Goal: Task Accomplishment & Management: Complete application form

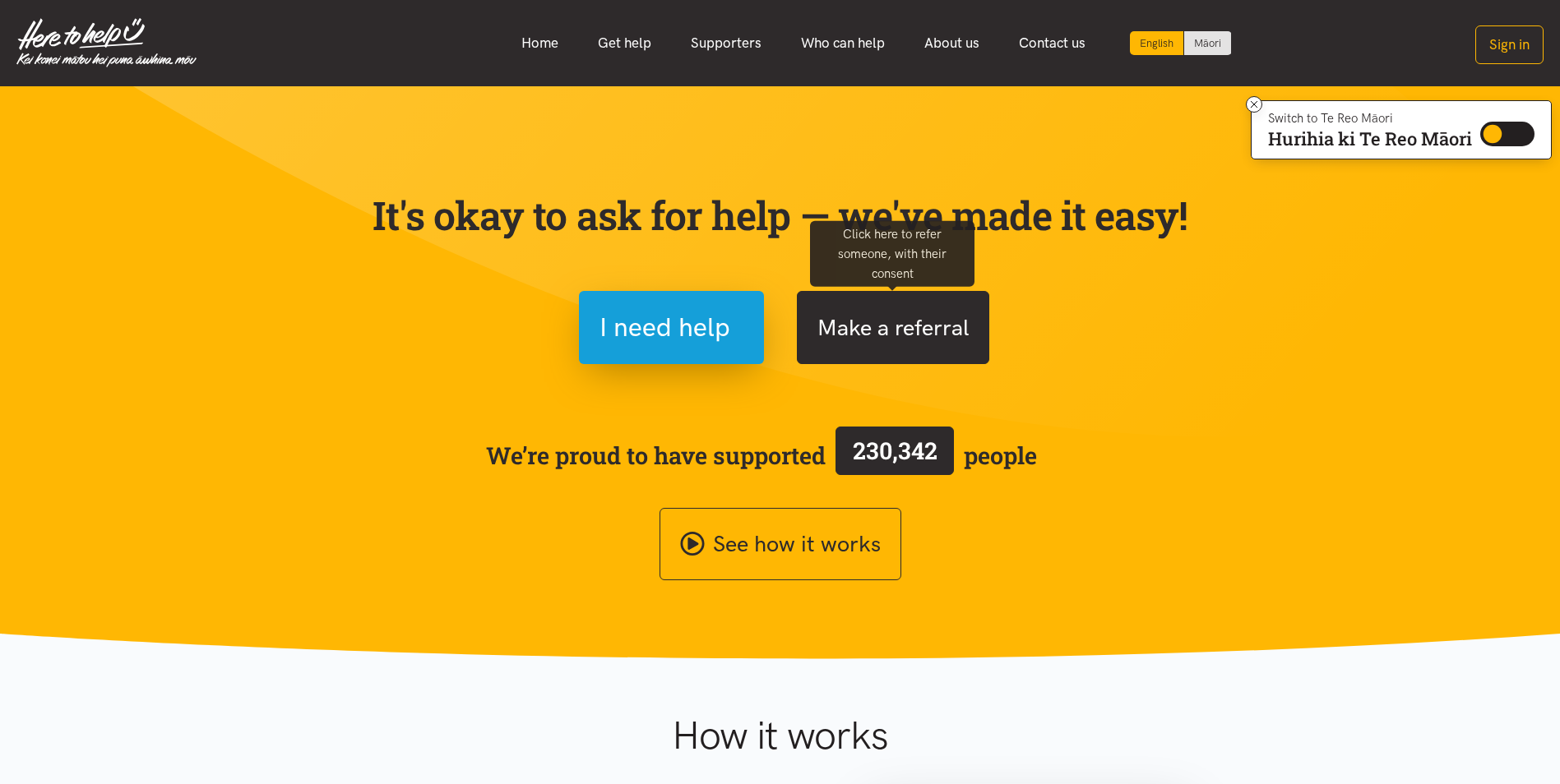
click at [873, 309] on button "Make a referral" at bounding box center [893, 327] width 192 height 73
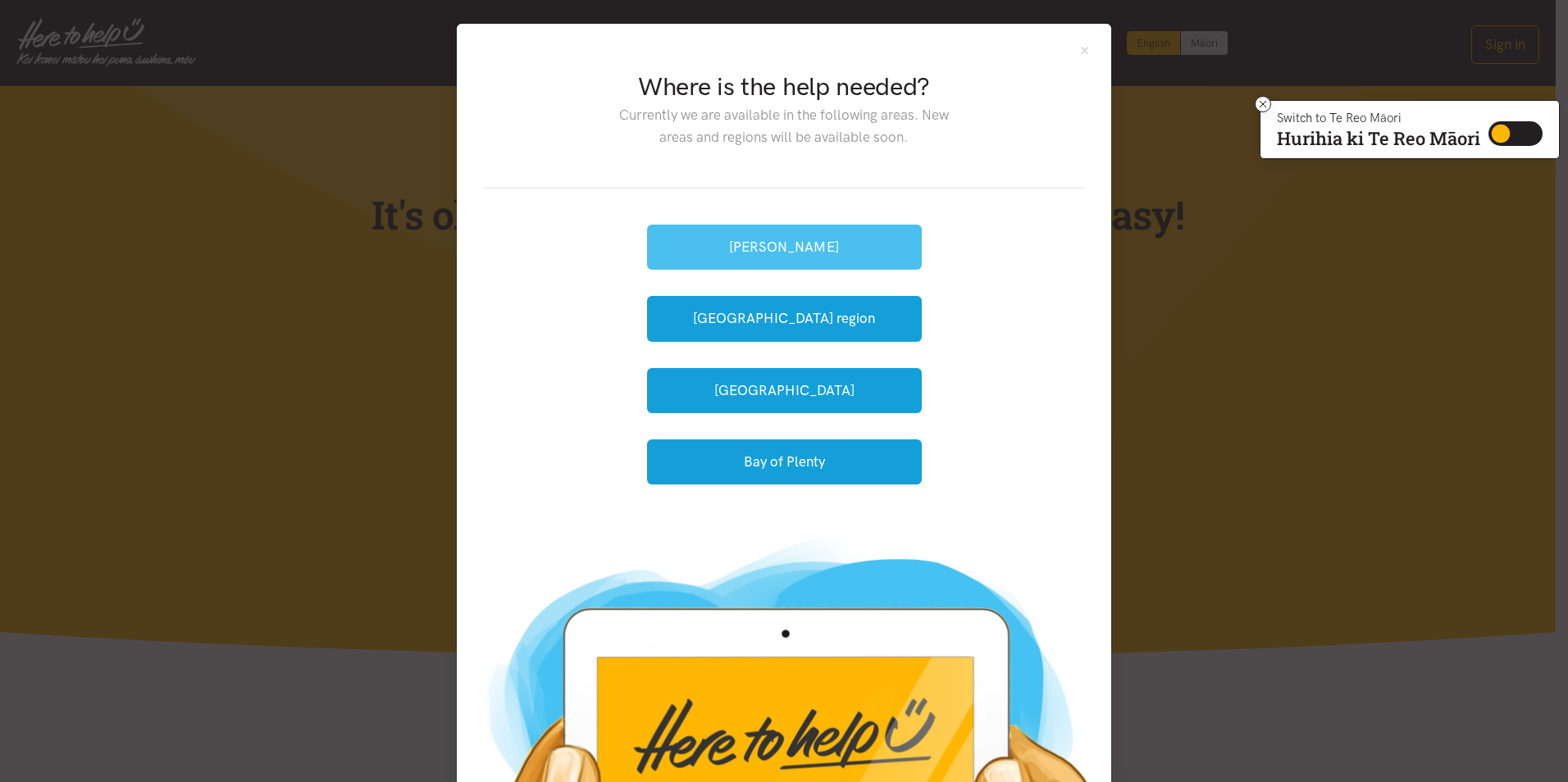
click at [822, 250] on button "[PERSON_NAME]" at bounding box center [784, 247] width 274 height 46
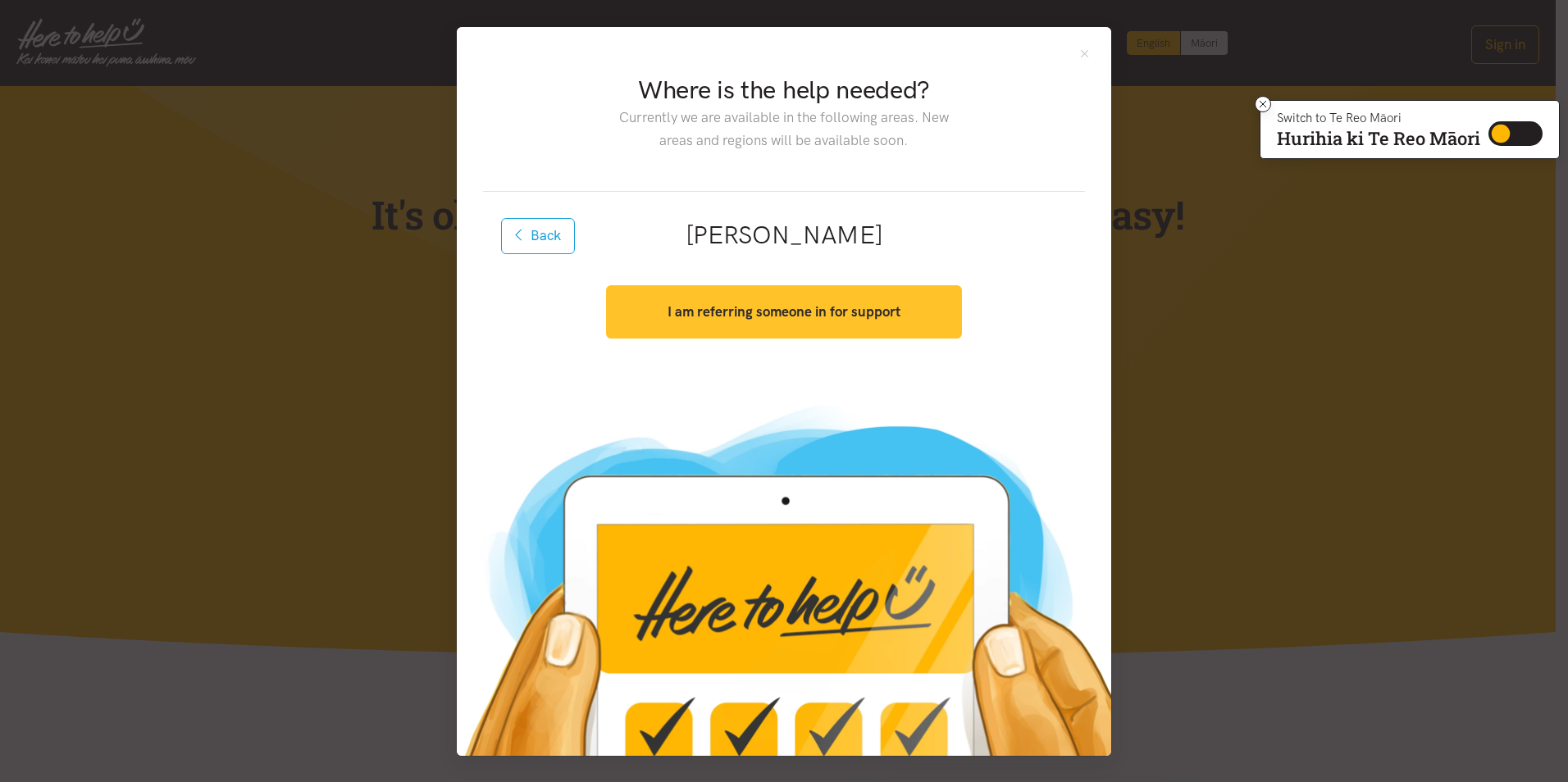
click at [834, 311] on strong "I am referring someone in for support" at bounding box center [784, 311] width 233 height 16
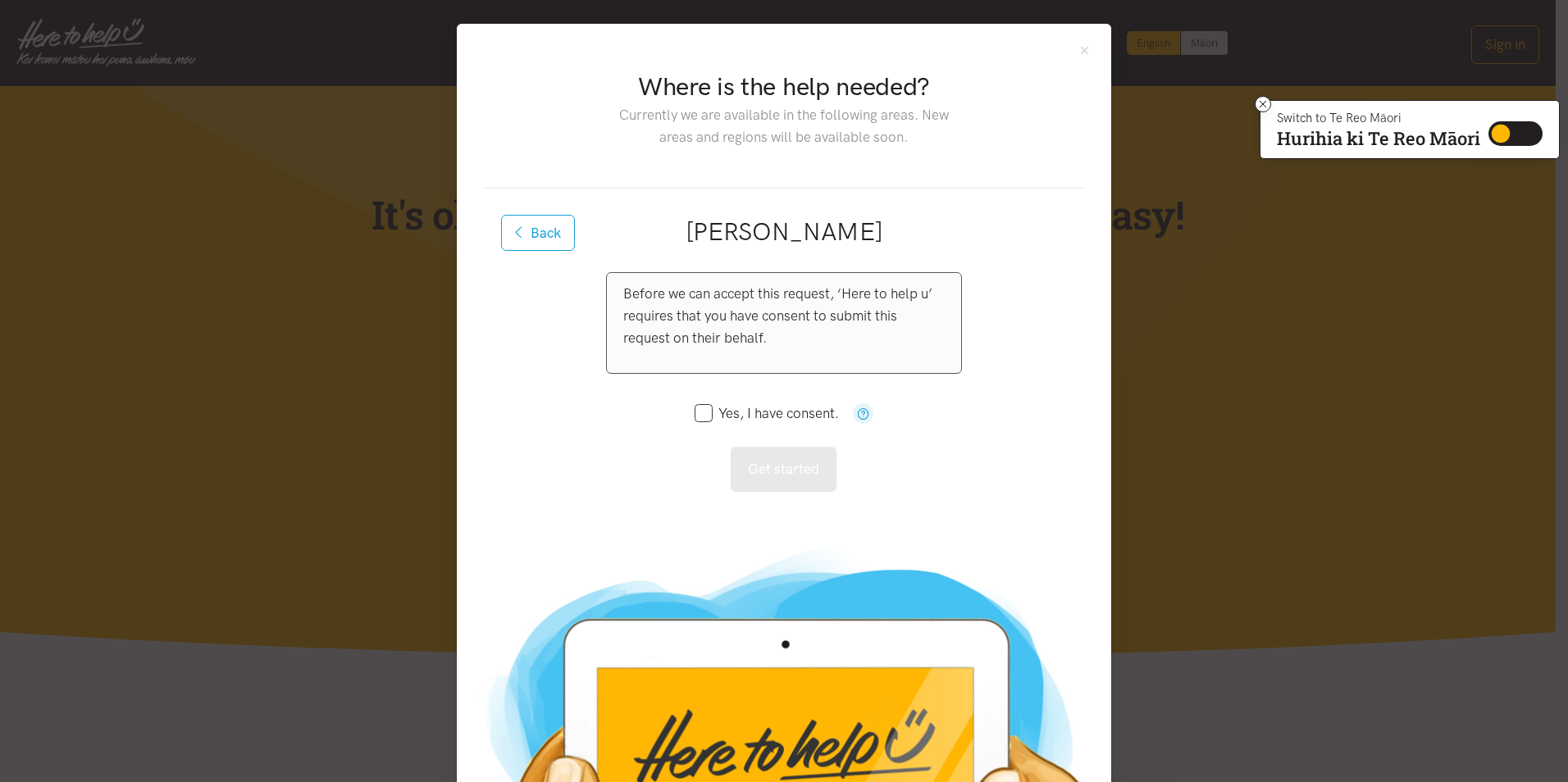
click at [699, 424] on div "Yes, I have consent." at bounding box center [784, 413] width 178 height 53
click at [700, 413] on input "Yes, I have consent." at bounding box center [767, 414] width 144 height 14
checkbox input "true"
click at [776, 482] on button "Get started" at bounding box center [783, 469] width 106 height 46
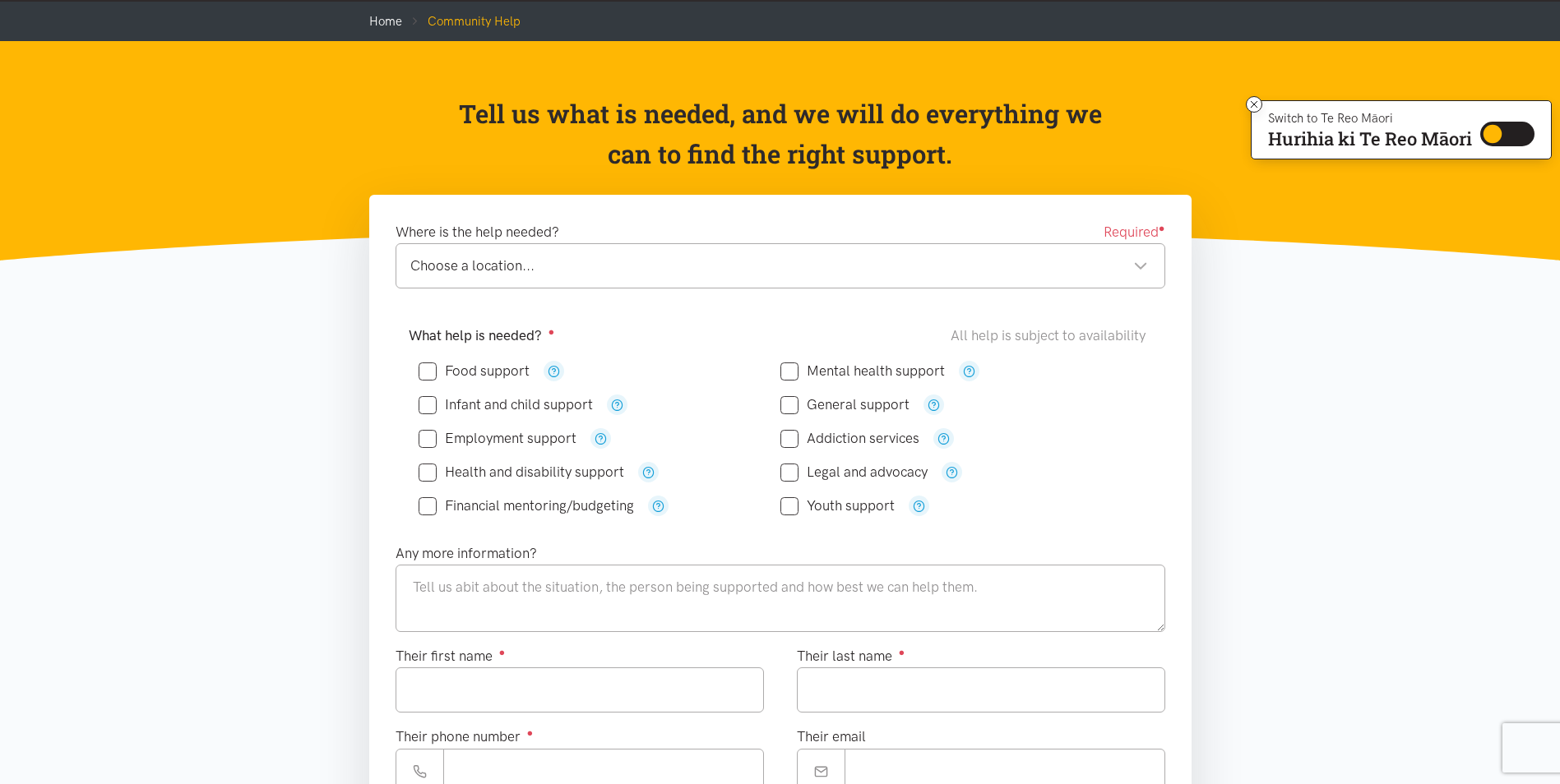
scroll to position [83, 0]
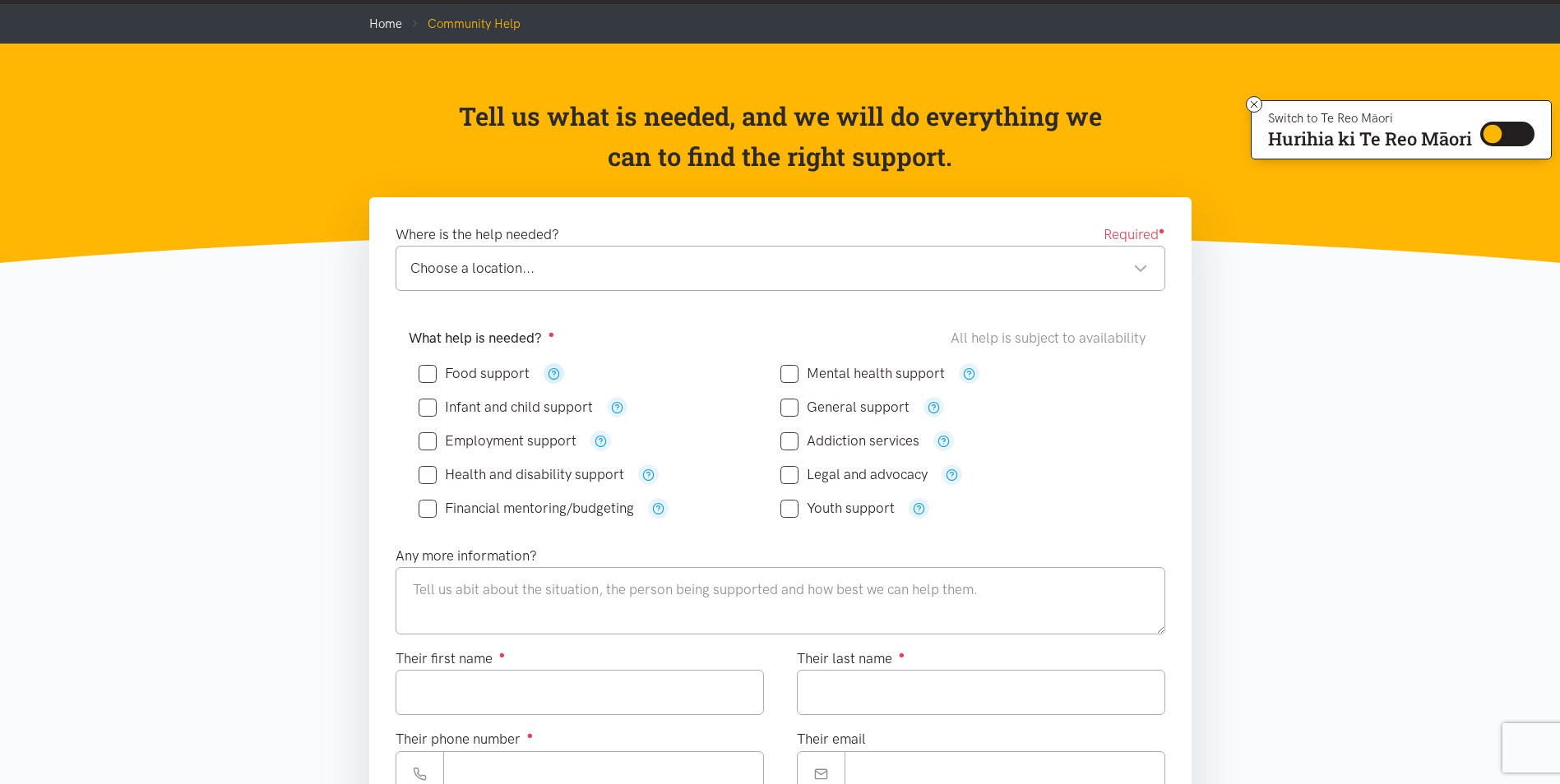
click at [552, 375] on icon "button" at bounding box center [554, 373] width 13 height 13
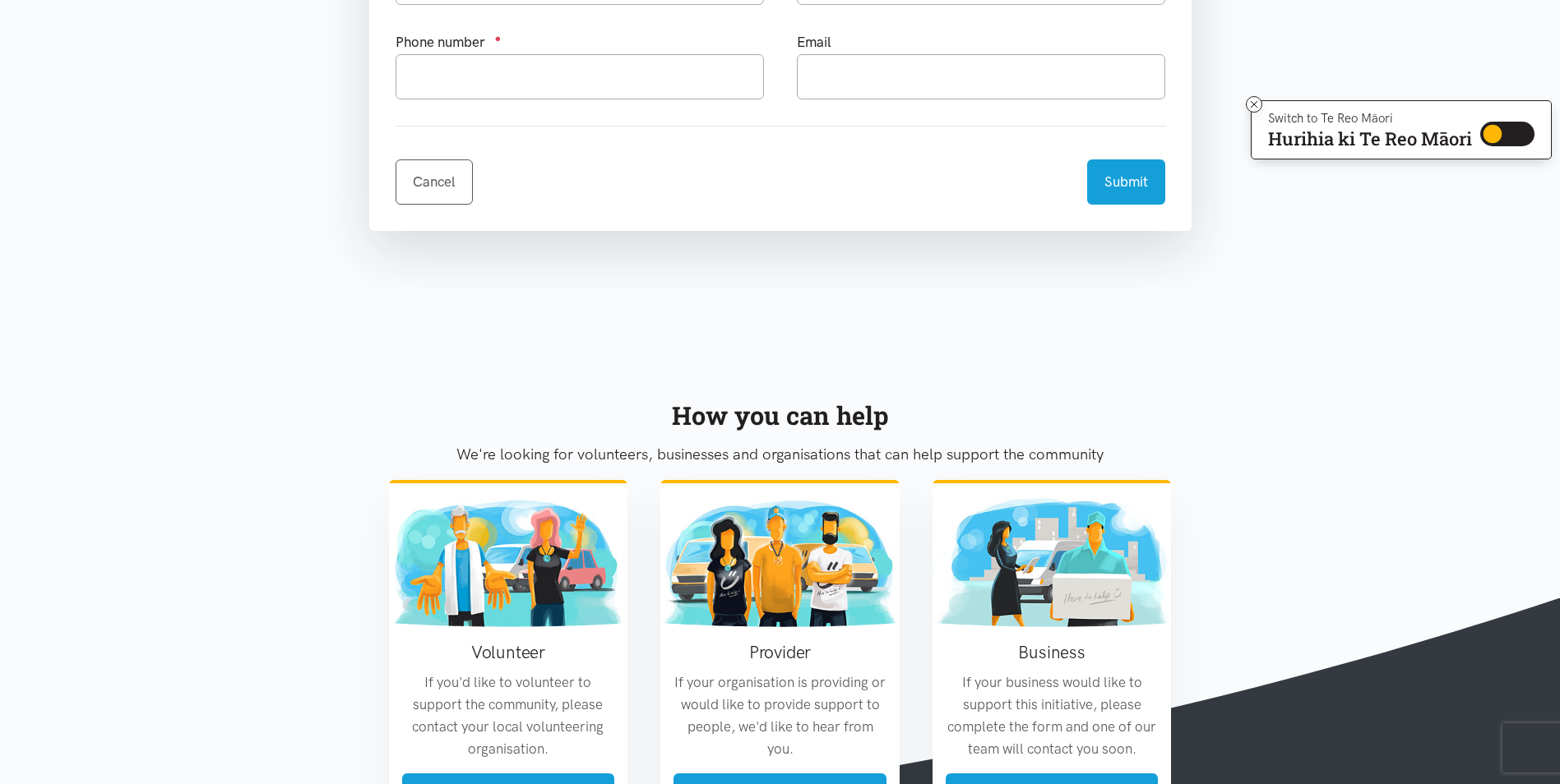
scroll to position [1315, 0]
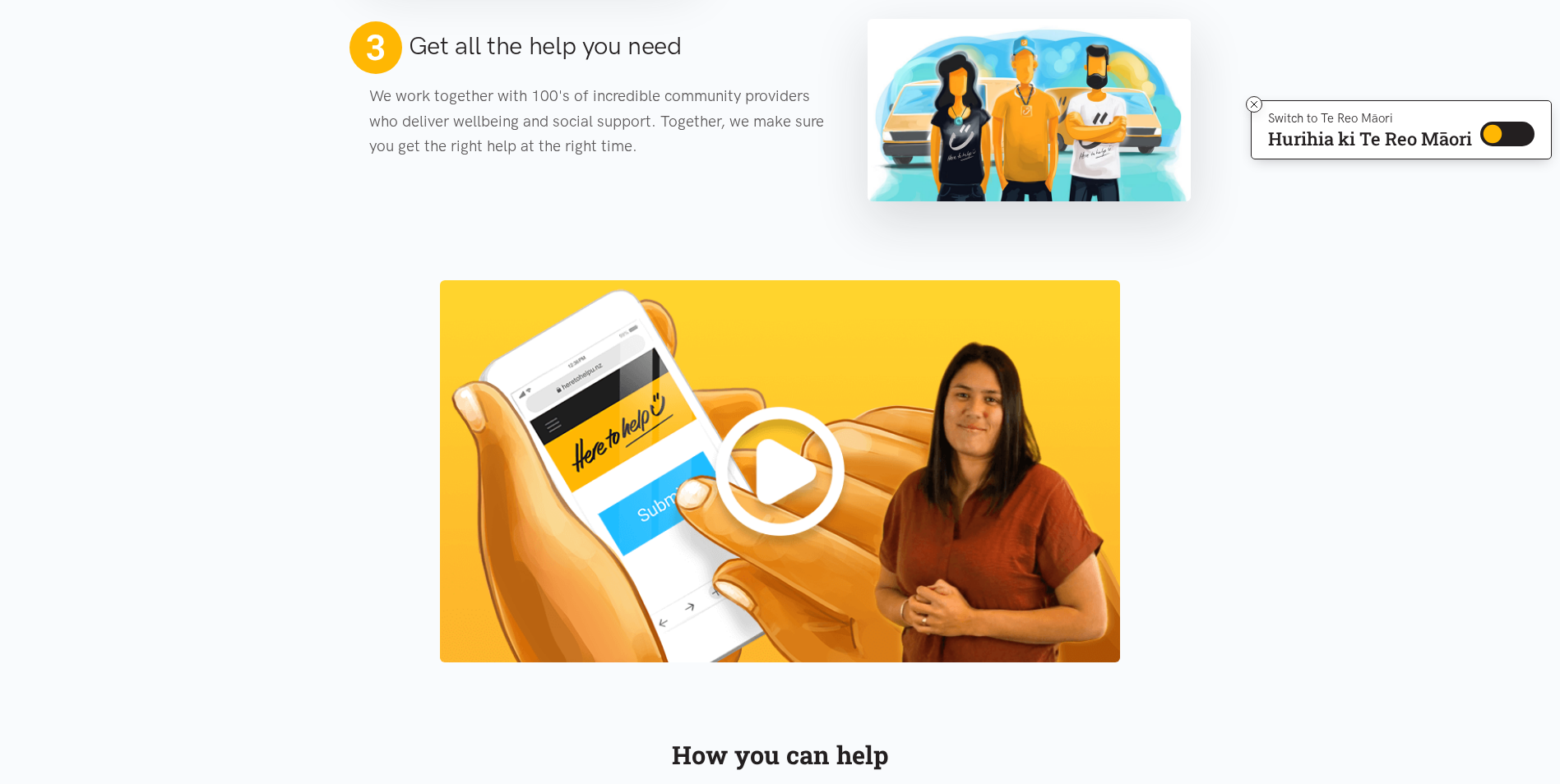
scroll to position [1480, 0]
